Goal: Task Accomplishment & Management: Use online tool/utility

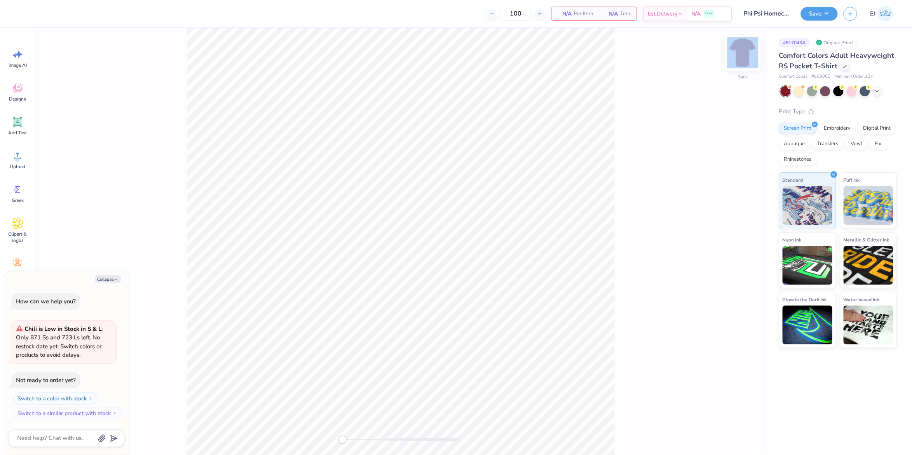
drag, startPoint x: 752, startPoint y: 56, endPoint x: 746, endPoint y: 56, distance: 5.8
click at [750, 56] on div "Back" at bounding box center [400, 241] width 731 height 427
click at [745, 56] on img at bounding box center [742, 52] width 31 height 31
click at [18, 166] on span "Upload" at bounding box center [18, 167] width 16 height 6
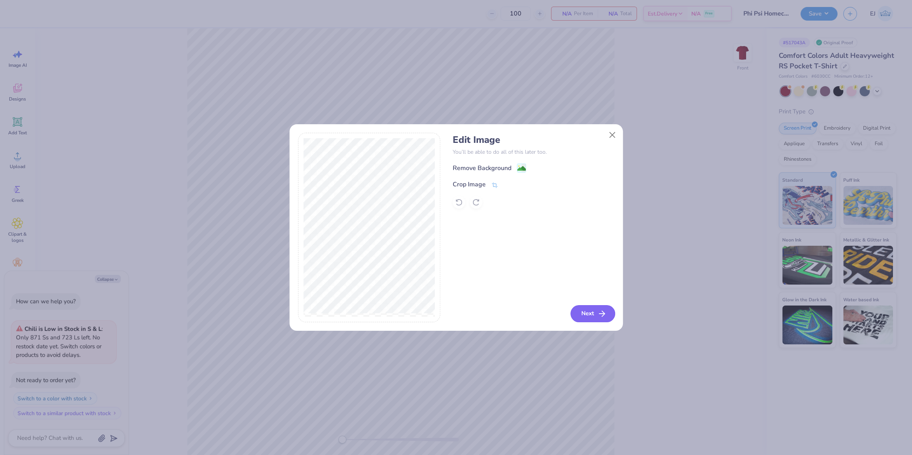
click at [602, 318] on icon "button" at bounding box center [601, 313] width 9 height 9
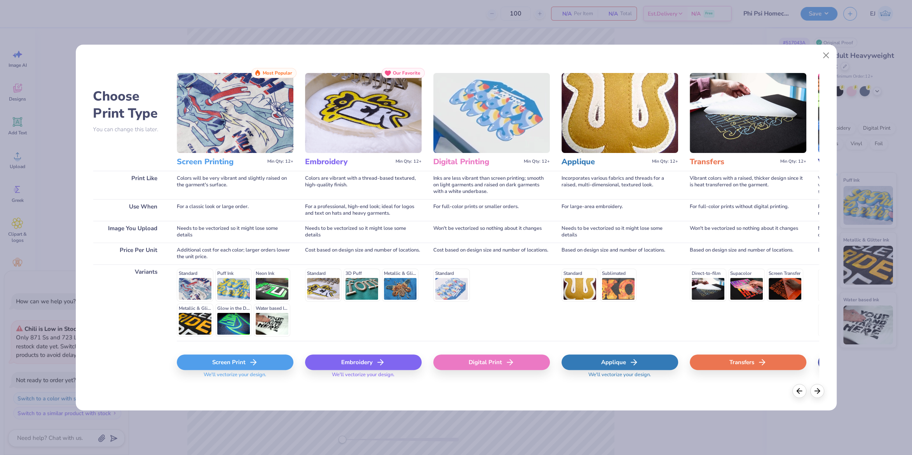
drag, startPoint x: 517, startPoint y: 349, endPoint x: 515, endPoint y: 356, distance: 7.9
click at [515, 356] on div "Digital Print" at bounding box center [491, 364] width 117 height 46
click at [515, 356] on div "Digital Print" at bounding box center [491, 363] width 117 height 16
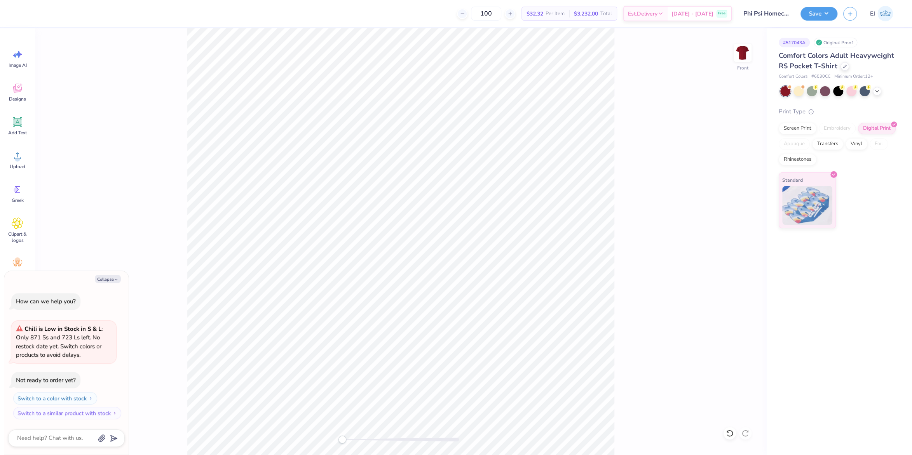
click at [249, 438] on div "Front" at bounding box center [400, 241] width 731 height 427
click at [23, 157] on icon at bounding box center [18, 156] width 12 height 12
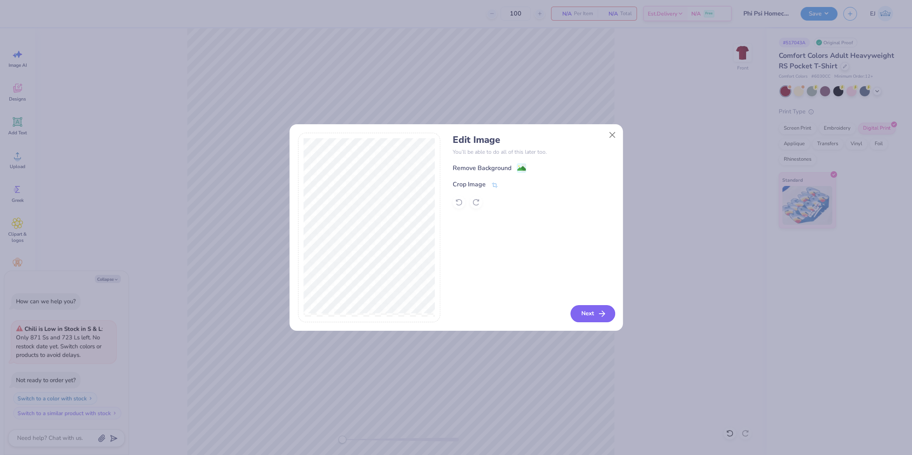
click at [598, 310] on icon "button" at bounding box center [601, 313] width 9 height 9
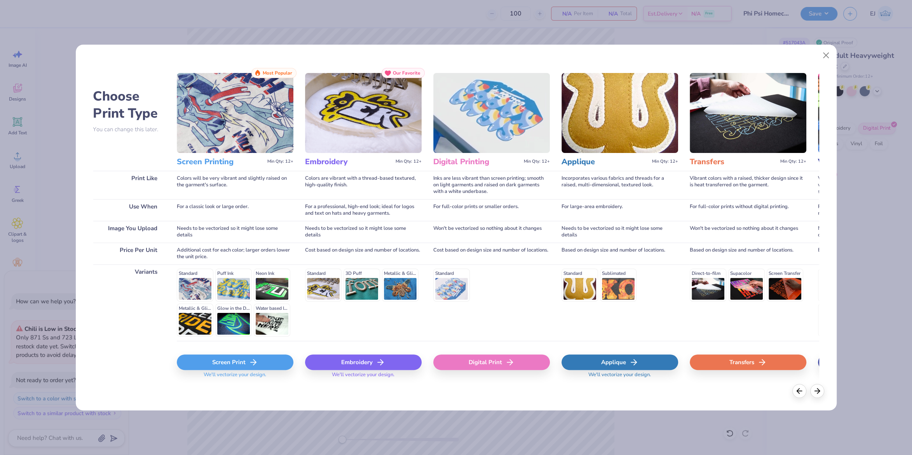
click at [466, 363] on div "Digital Print" at bounding box center [491, 363] width 117 height 16
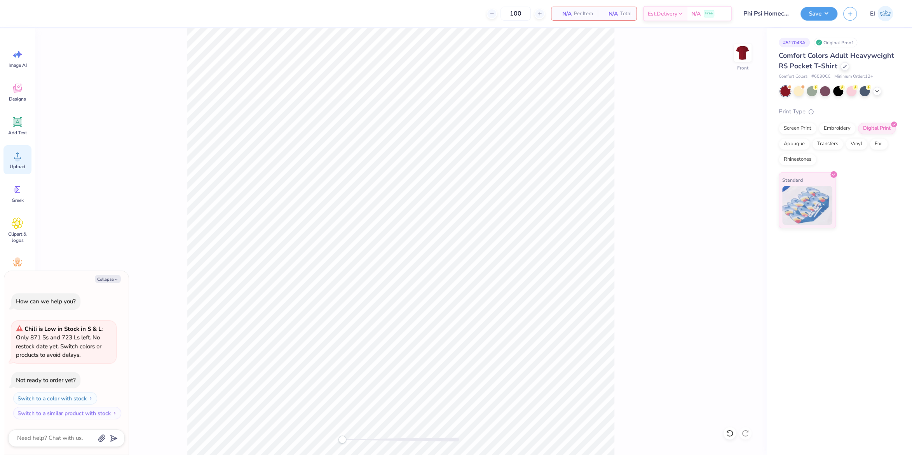
click at [17, 156] on icon at bounding box center [18, 156] width 12 height 12
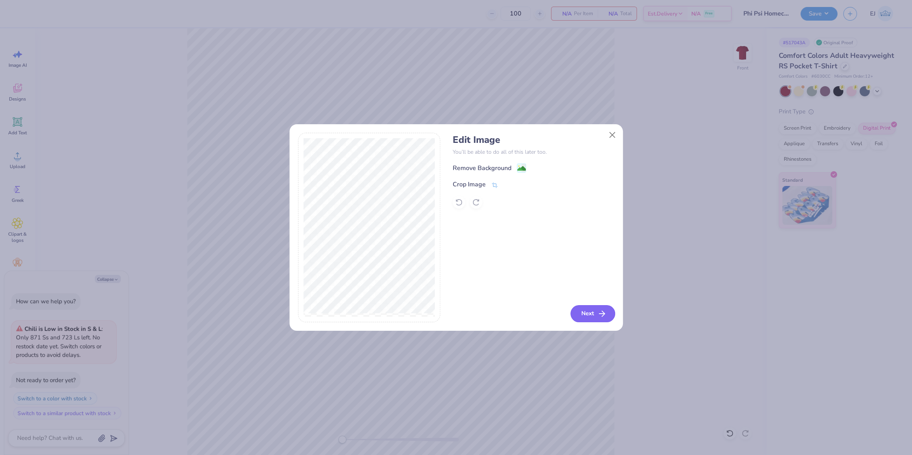
click at [595, 315] on button "Next" at bounding box center [592, 313] width 45 height 17
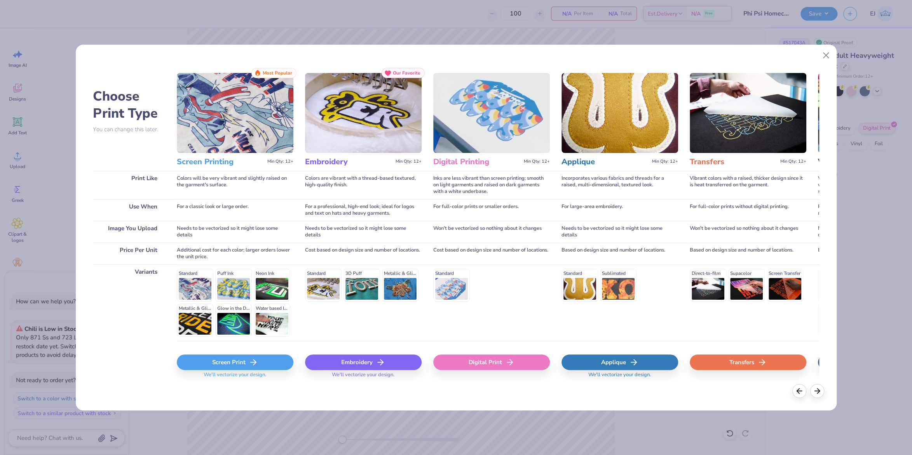
click at [518, 358] on div "Digital Print" at bounding box center [491, 363] width 117 height 16
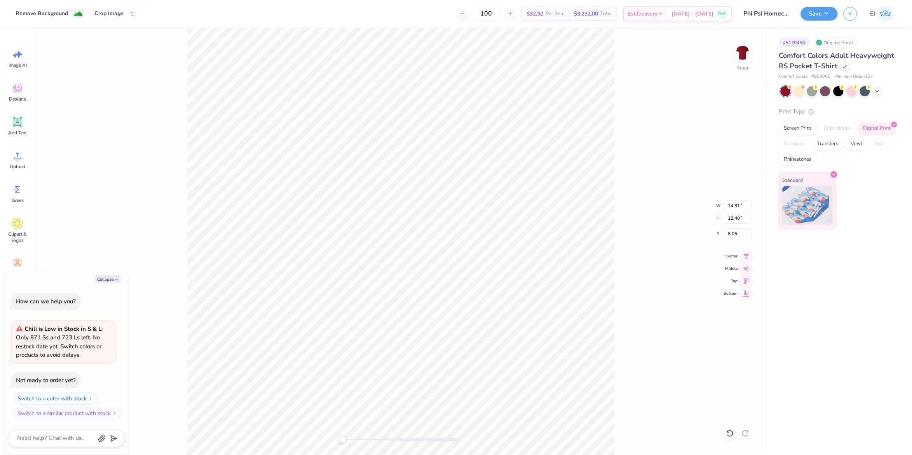
click at [627, 176] on div "Front W 14.31 14.31 " H 12.40 12.40 " Y 8.05 8.05 " Center Middle Top Bottom" at bounding box center [400, 241] width 731 height 427
click at [660, 255] on div "Front" at bounding box center [400, 241] width 731 height 427
click at [26, 160] on div "Upload" at bounding box center [17, 159] width 28 height 29
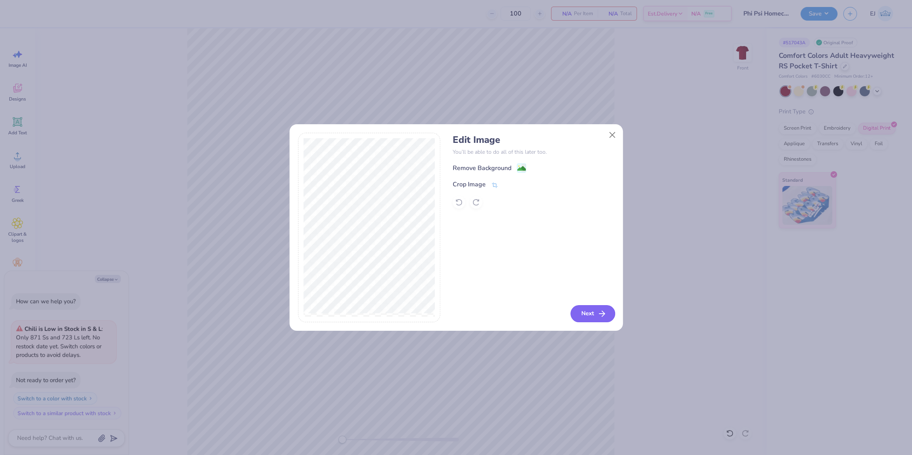
click at [590, 312] on button "Next" at bounding box center [592, 313] width 45 height 17
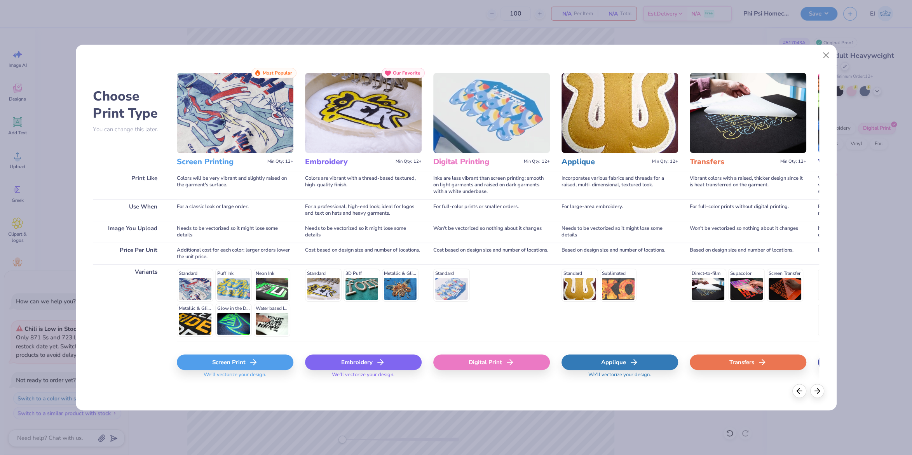
click at [528, 369] on div "Digital Print" at bounding box center [491, 363] width 117 height 16
click at [523, 366] on div "Digital Print" at bounding box center [491, 363] width 117 height 16
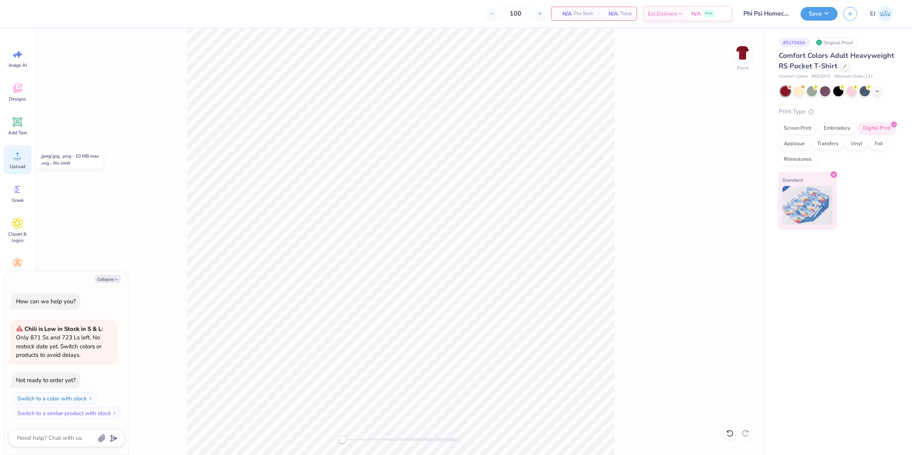
click at [9, 161] on div "Upload" at bounding box center [17, 159] width 28 height 29
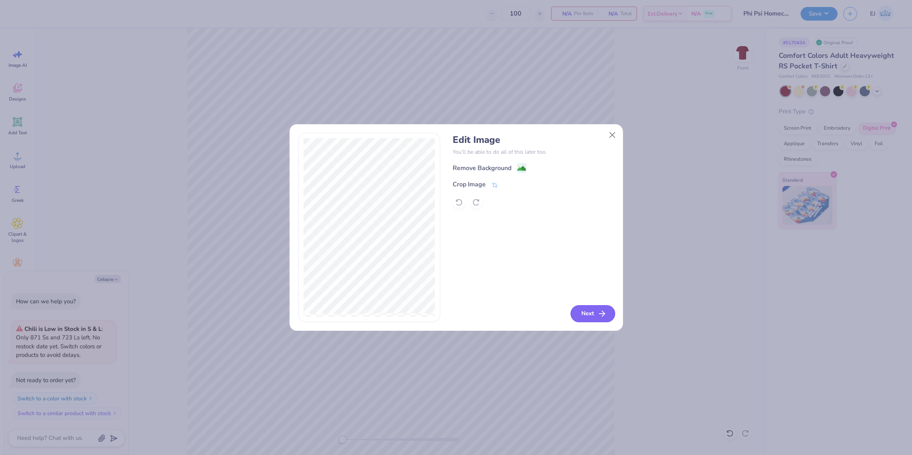
click at [590, 306] on button "Next" at bounding box center [592, 313] width 45 height 17
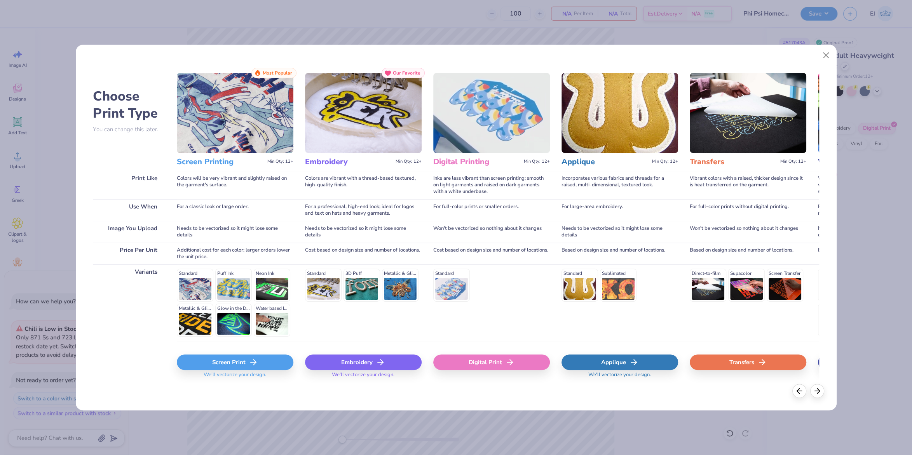
click at [513, 357] on div "Digital Print" at bounding box center [491, 363] width 117 height 16
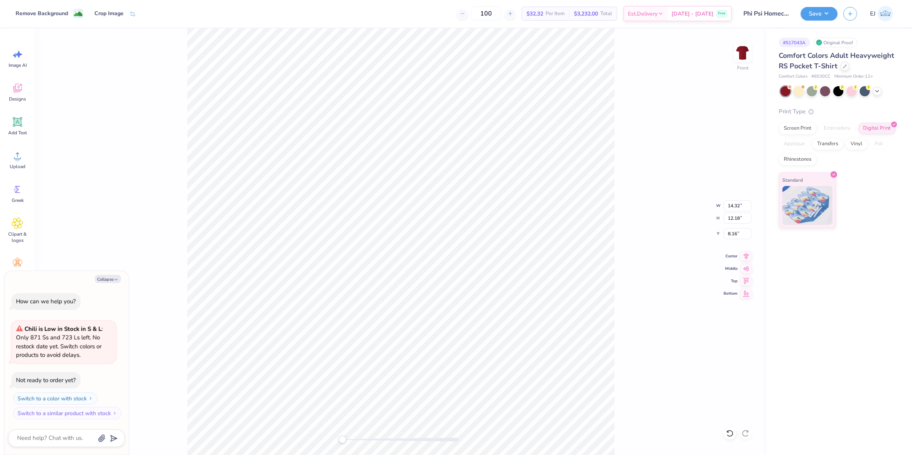
click at [627, 252] on div "Front W 14.32 14.32 " H 12.18 12.18 " Y 8.16 8.16 " Center Middle Top Bottom" at bounding box center [400, 241] width 731 height 427
click at [17, 161] on circle at bounding box center [17, 158] width 5 height 5
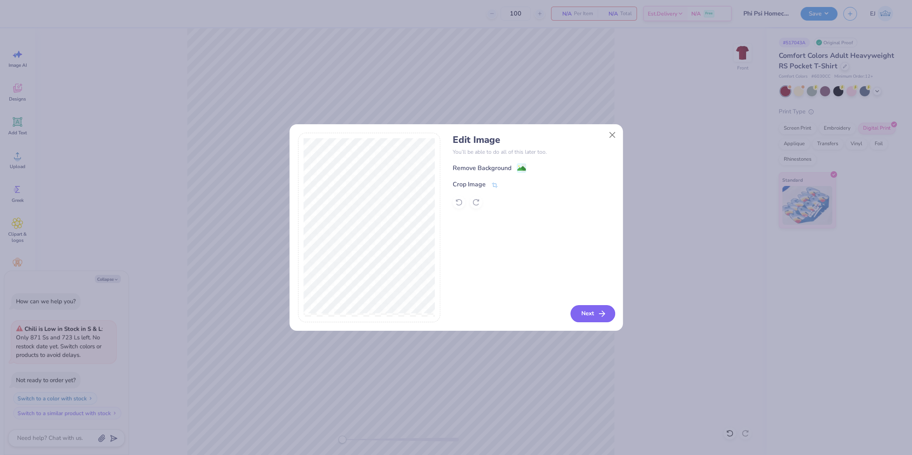
click at [591, 312] on button "Next" at bounding box center [592, 313] width 45 height 17
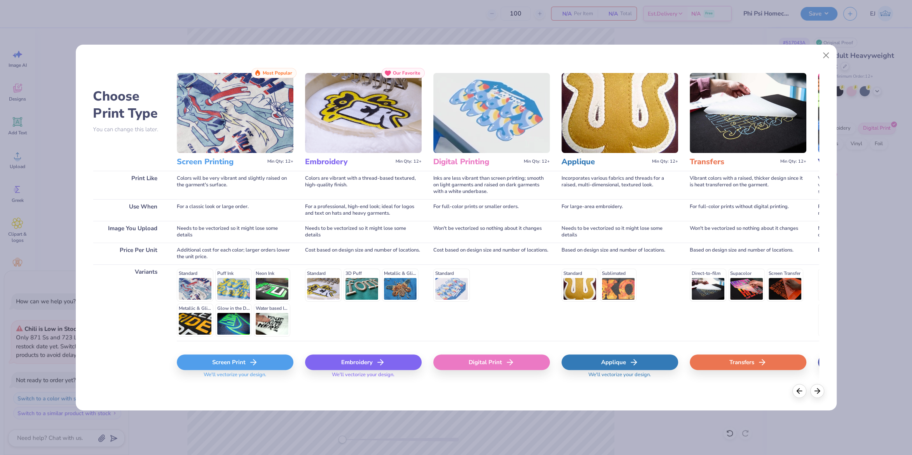
click at [513, 361] on icon at bounding box center [509, 362] width 9 height 9
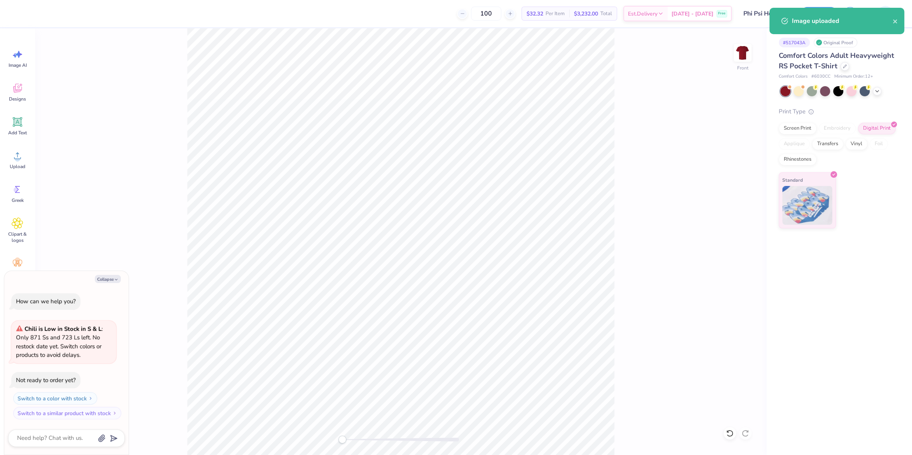
type textarea "x"
click at [741, 209] on input "14.32" at bounding box center [738, 206] width 28 height 11
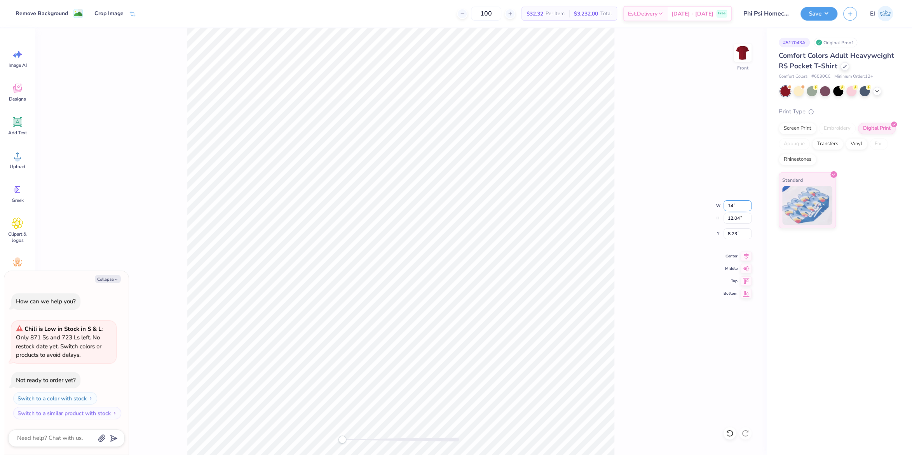
type input "14"
type textarea "x"
type input "3"
click at [647, 211] on div "Front W 13.69 13.69 " H 11.50 11.50 " Y 3.00 3.00 " Center Middle Top Bottom" at bounding box center [400, 241] width 731 height 427
click at [747, 59] on img at bounding box center [742, 52] width 31 height 31
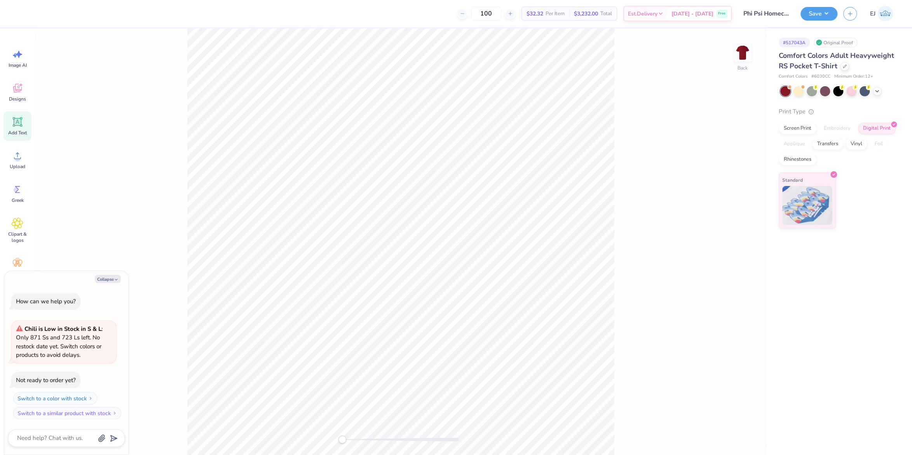
click at [19, 131] on span "Add Text" at bounding box center [17, 133] width 19 height 6
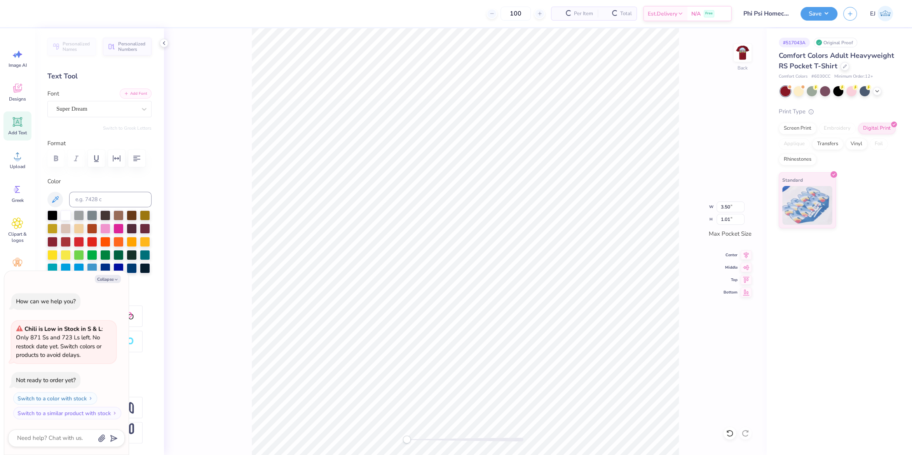
click at [126, 92] on icon "button" at bounding box center [126, 93] width 5 height 5
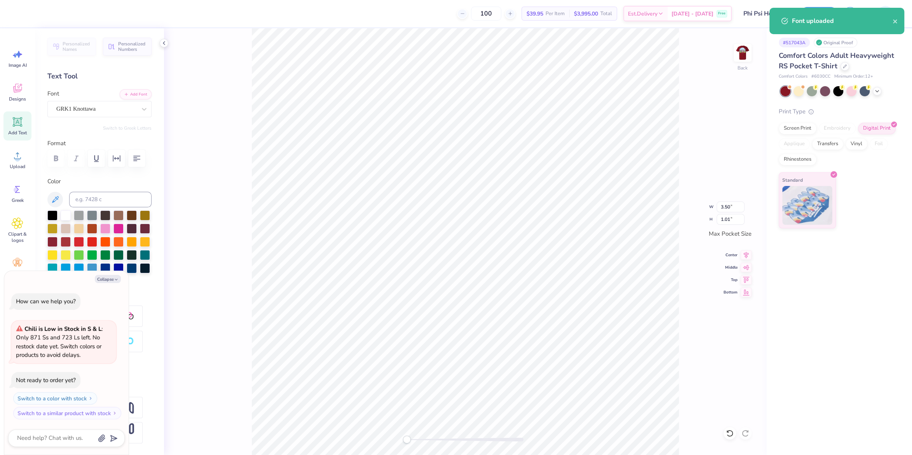
type textarea "x"
type textarea "FJK"
type textarea "x"
type textarea "FJ"
type textarea "x"
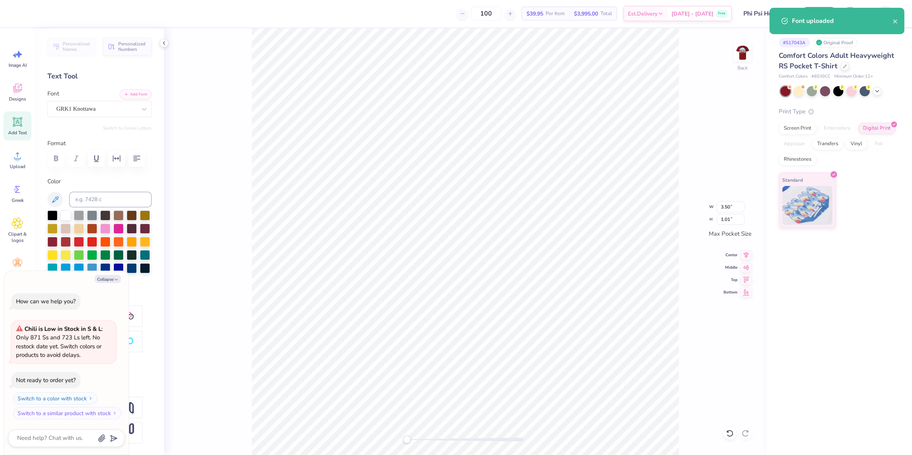
type textarea "F"
type textarea "x"
type textarea "FK"
type textarea "x"
type textarea "FKS"
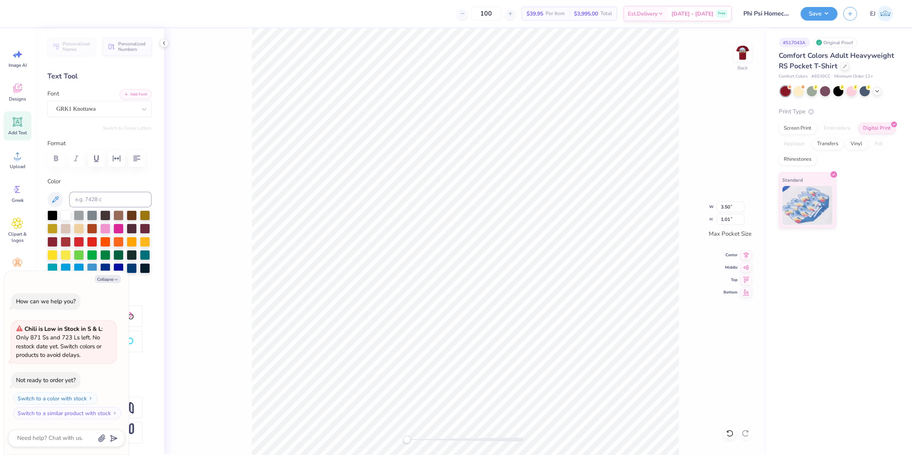
type textarea "x"
type textarea "FK"
type textarea "x"
type textarea "FKY"
click at [817, 15] on button "Save" at bounding box center [819, 13] width 37 height 14
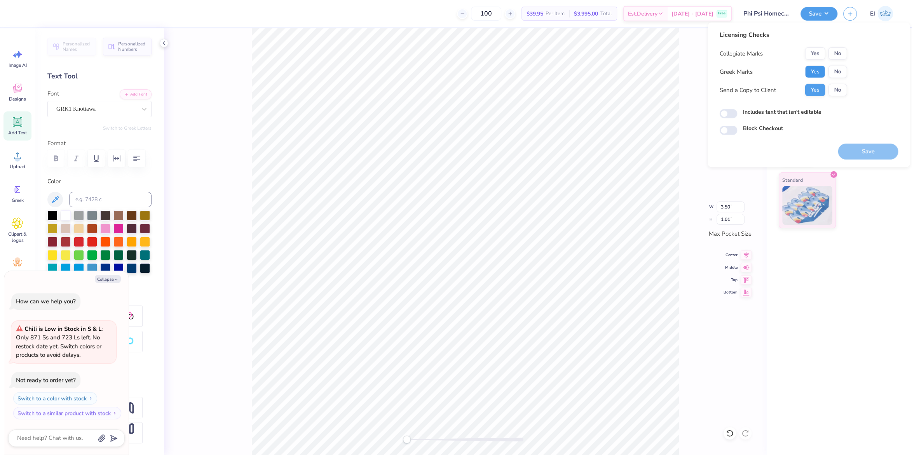
click at [815, 70] on button "Yes" at bounding box center [815, 72] width 20 height 12
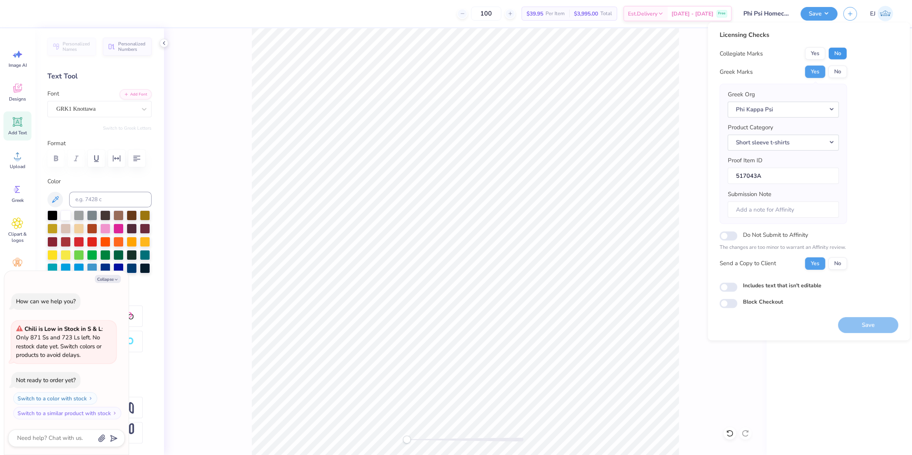
click at [847, 53] on button "No" at bounding box center [837, 53] width 19 height 12
drag, startPoint x: 861, startPoint y: 327, endPoint x: 853, endPoint y: 326, distance: 8.2
click at [861, 327] on button "Save" at bounding box center [868, 325] width 60 height 16
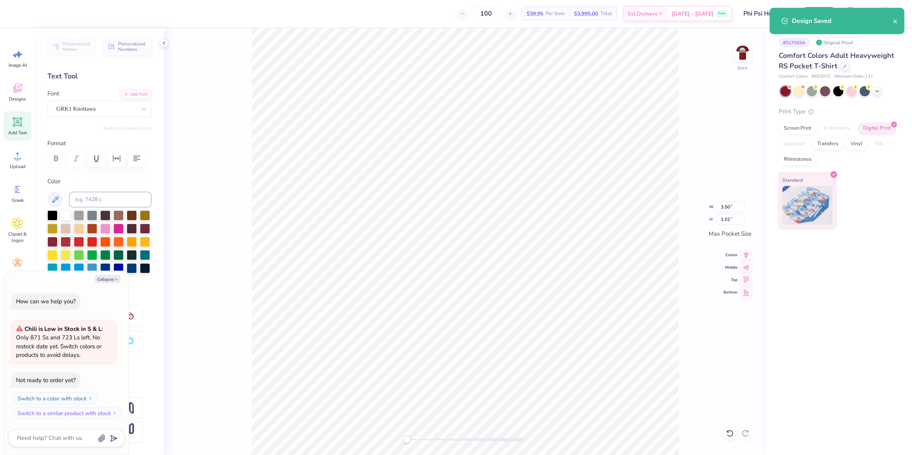
type textarea "x"
